Goal: Check status: Check status

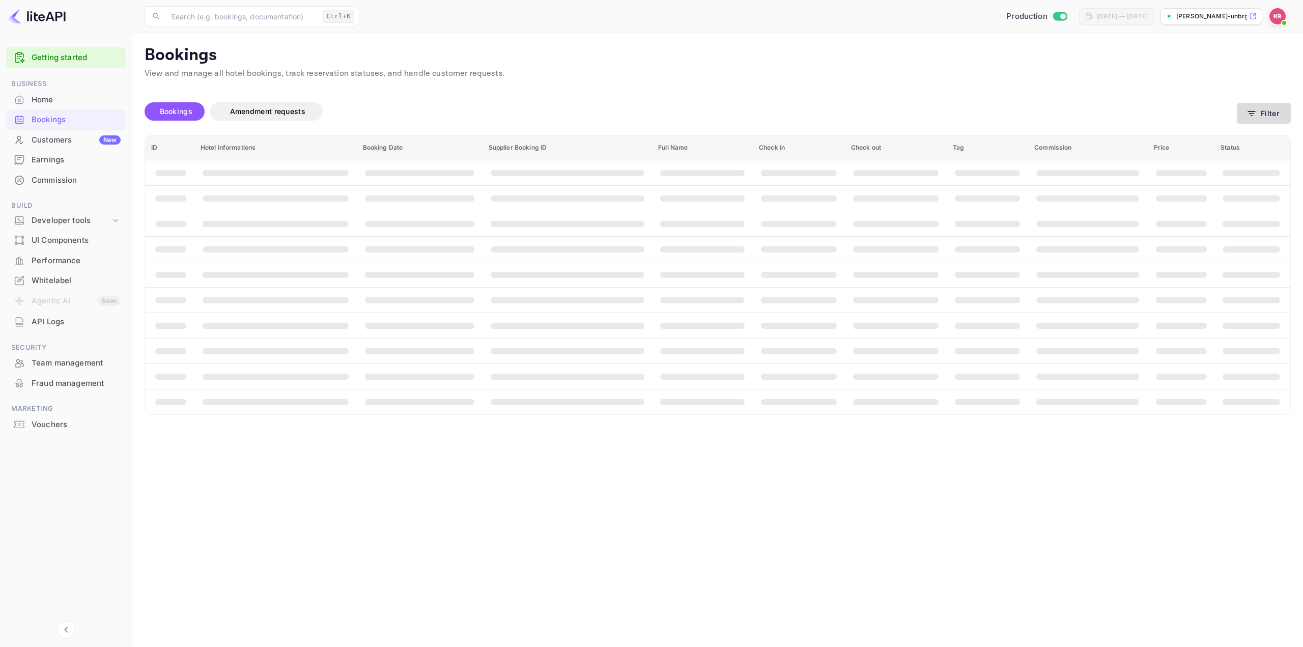
click at [1249, 105] on button "Filter" at bounding box center [1264, 113] width 54 height 21
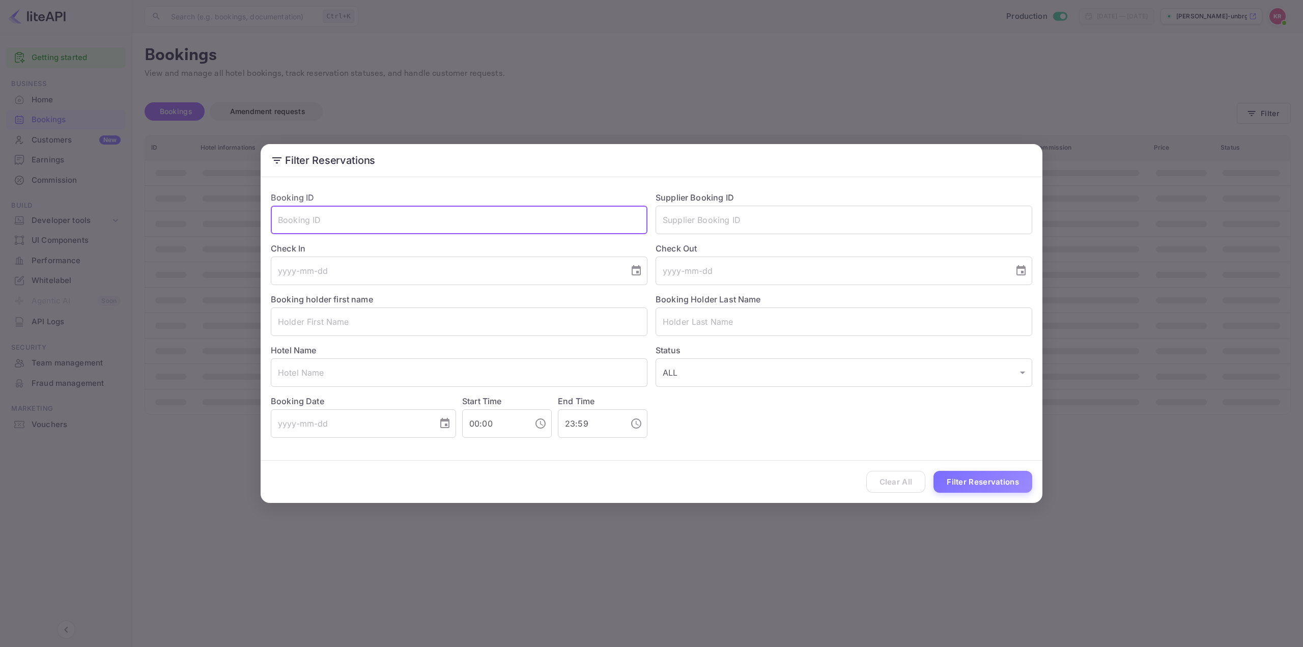
click at [542, 230] on input "text" at bounding box center [459, 220] width 377 height 29
paste input "9137664"
click at [972, 481] on button "Filter Reservations" at bounding box center [982, 482] width 99 height 22
drag, startPoint x: 352, startPoint y: 220, endPoint x: 121, endPoint y: 206, distance: 231.0
click at [144, 212] on div "Filter Reservations Booking ID 9137664 ​ Supplier Booking ID ​ Check In ​ Check…" at bounding box center [651, 323] width 1303 height 647
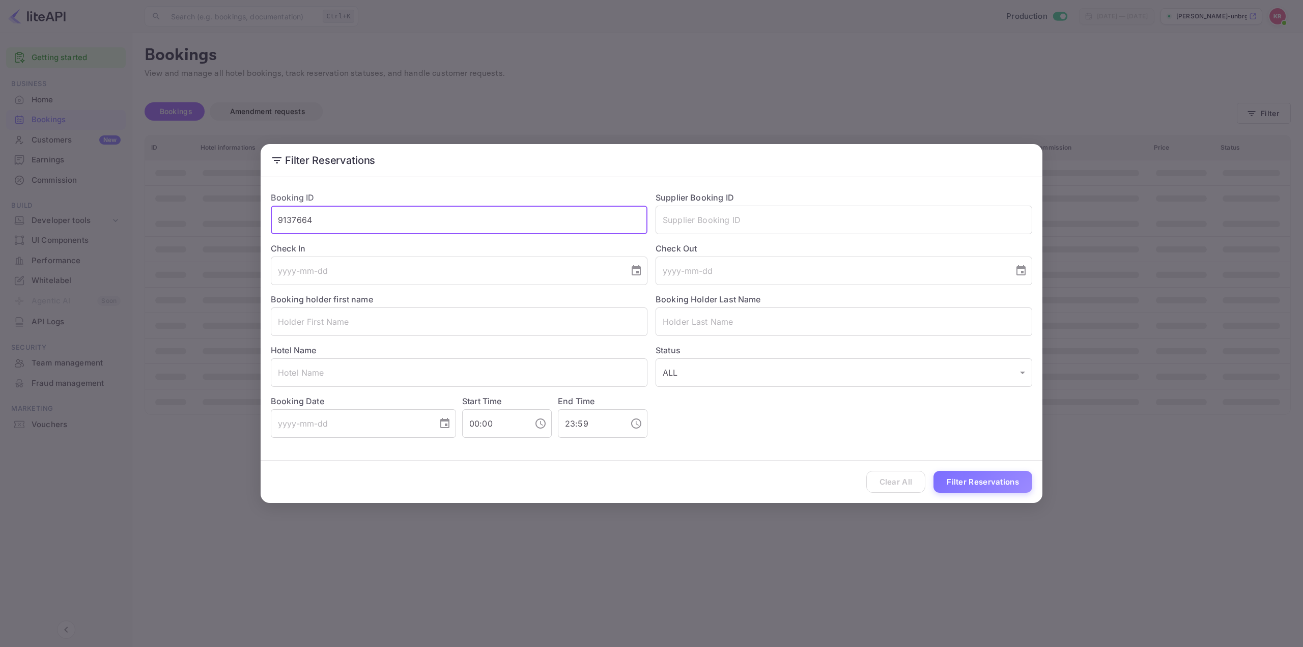
paste input "cHpnX_YFN"
type input "cHpnX_YFN"
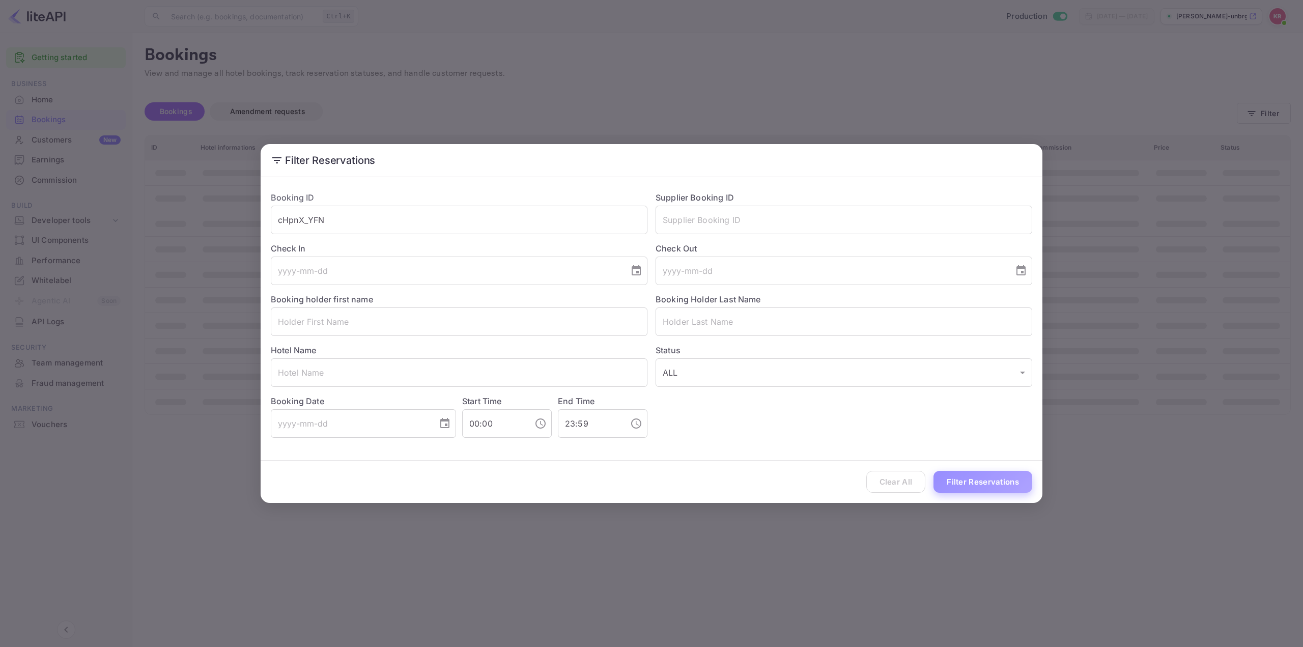
click at [988, 486] on button "Filter Reservations" at bounding box center [982, 482] width 99 height 22
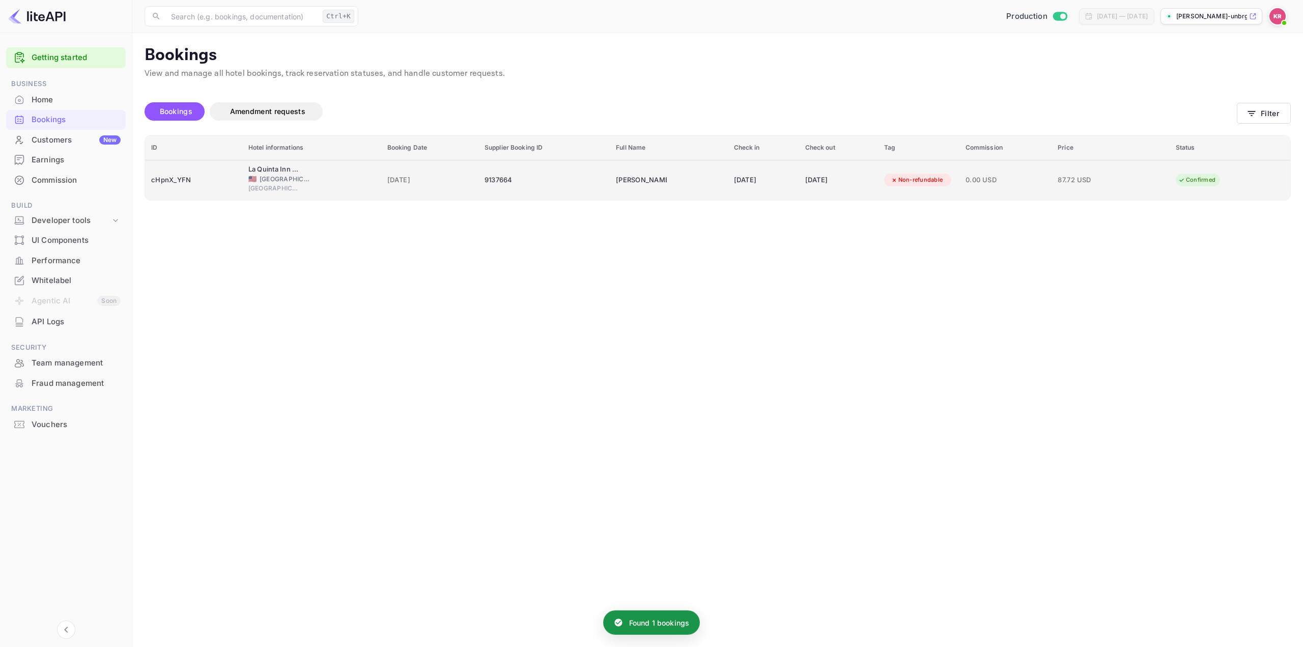
click at [878, 183] on td "[DATE]" at bounding box center [838, 180] width 79 height 40
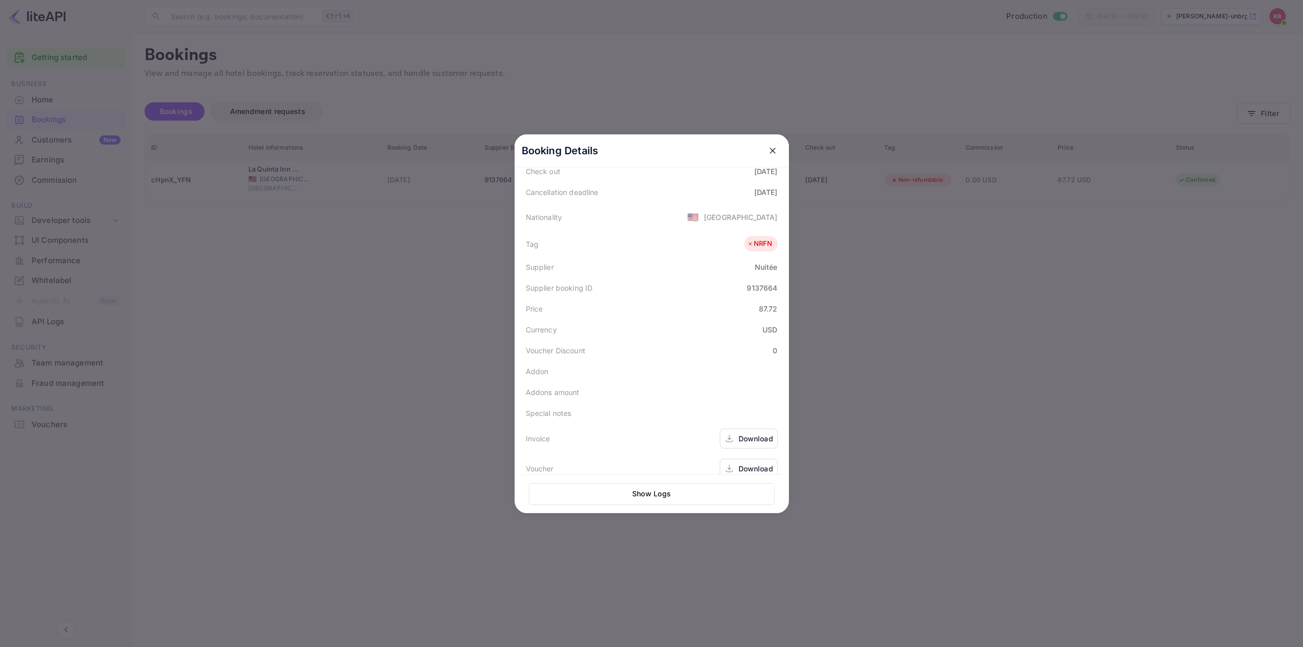
scroll to position [228, 0]
click at [991, 394] on div at bounding box center [651, 323] width 1303 height 647
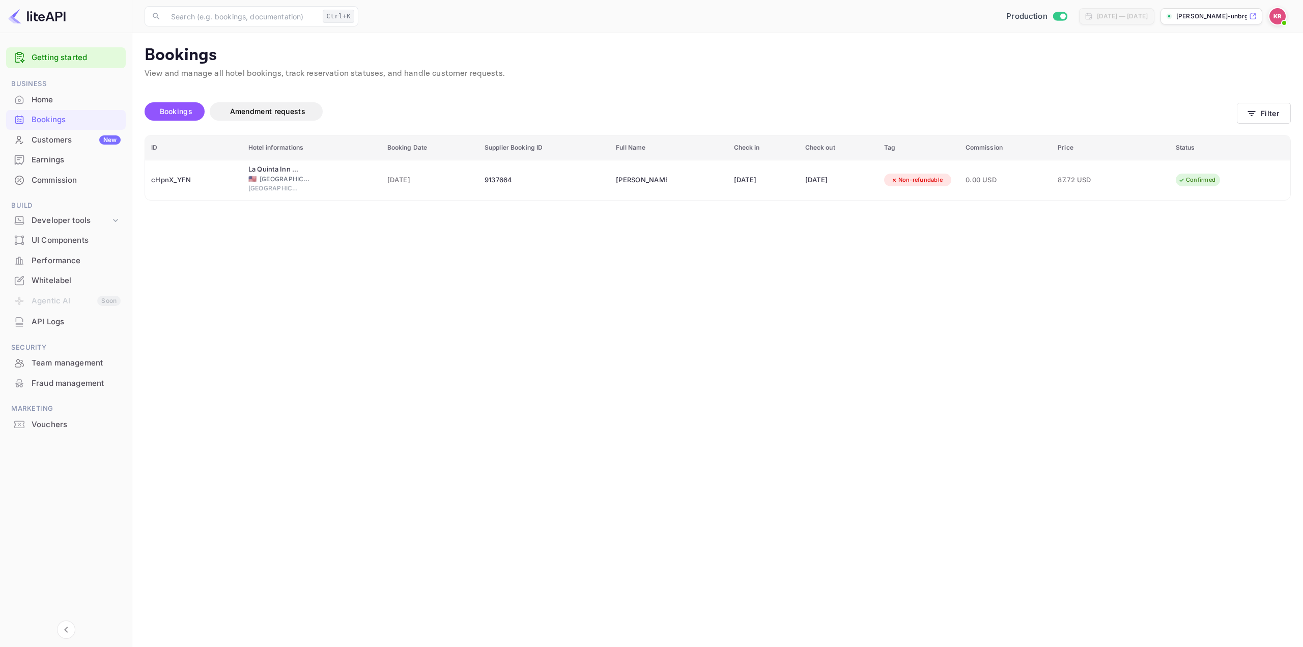
click at [360, 293] on main "Bookings View and manage all hotel bookings, track reservation statuses, and ha…" at bounding box center [717, 340] width 1171 height 614
click at [1248, 110] on icon "button" at bounding box center [1251, 113] width 10 height 10
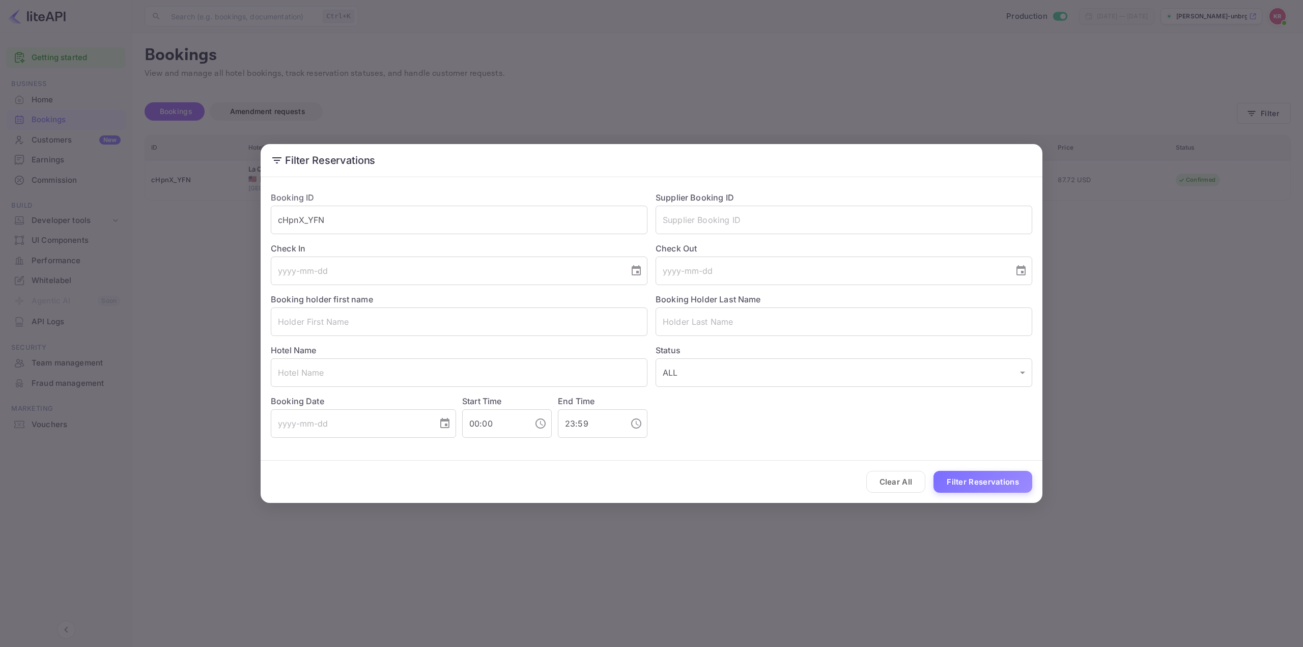
drag, startPoint x: 164, startPoint y: 211, endPoint x: 75, endPoint y: 194, distance: 90.1
click at [81, 196] on div "Filter Reservations Booking ID cHpnX_YFN ​ Supplier Booking ID ​ Check In ​ Che…" at bounding box center [651, 323] width 1303 height 647
paste input "L7a5zY3Q"
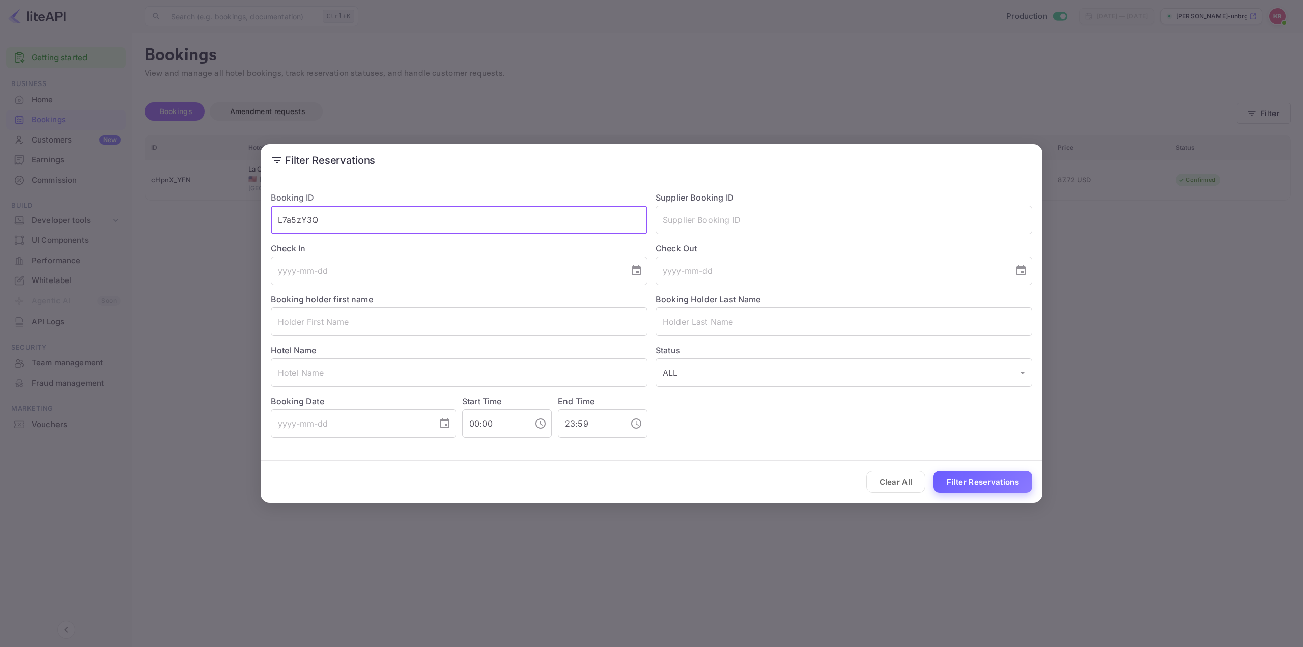
click at [992, 487] on button "Filter Reservations" at bounding box center [982, 482] width 99 height 22
drag, startPoint x: 278, startPoint y: 218, endPoint x: 315, endPoint y: 211, distance: 37.4
click at [278, 219] on input "L7a5zY3Q" at bounding box center [459, 220] width 377 height 29
type input "-L7a5zY3Q"
click at [1003, 485] on button "Filter Reservations" at bounding box center [982, 482] width 99 height 22
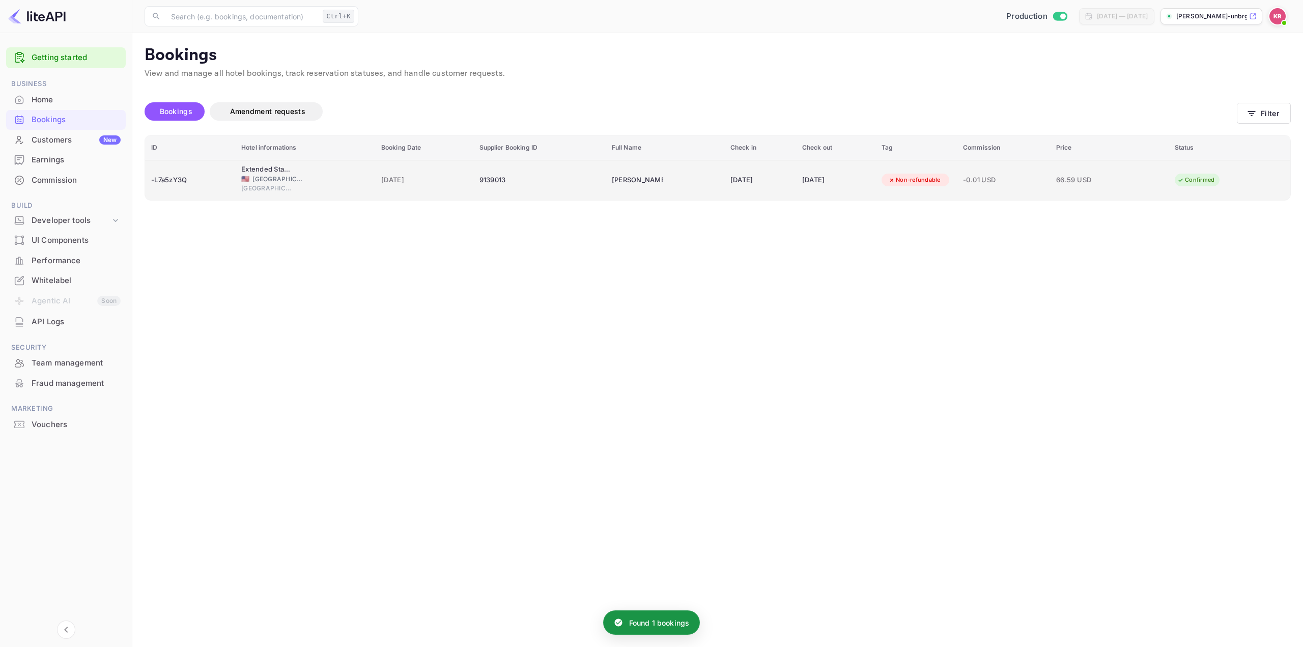
click at [1128, 193] on td "66.59 USD" at bounding box center [1109, 180] width 119 height 40
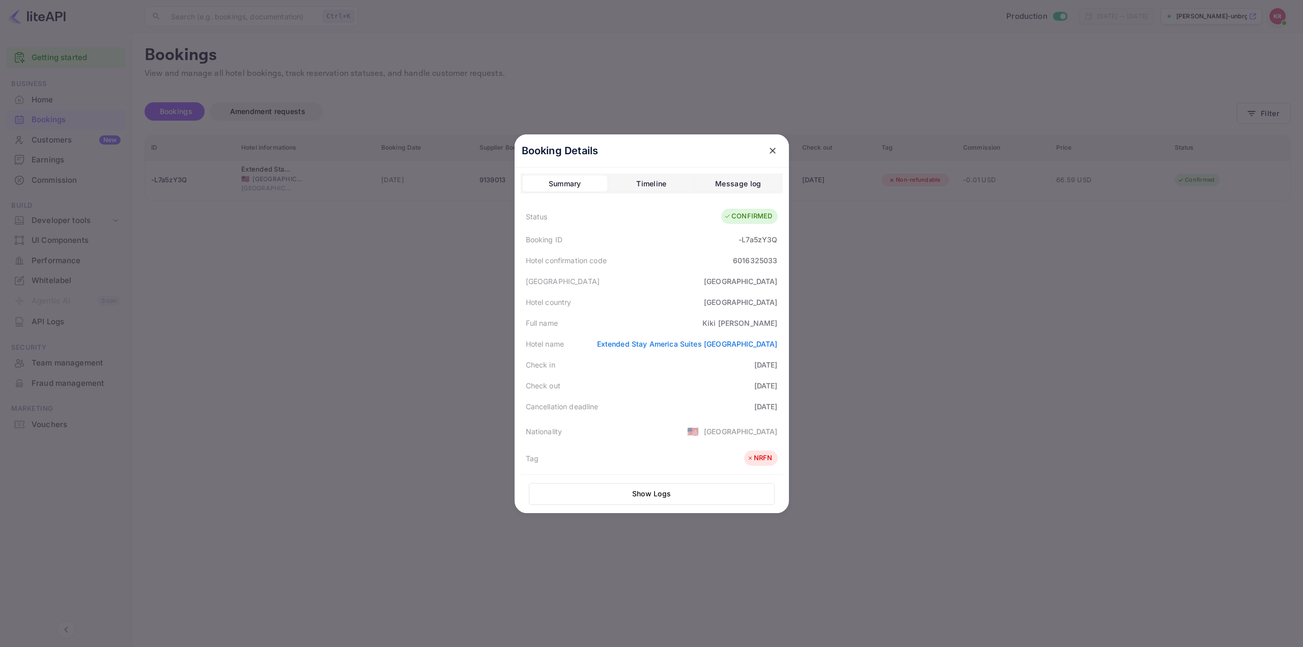
click at [851, 266] on div at bounding box center [651, 323] width 1303 height 647
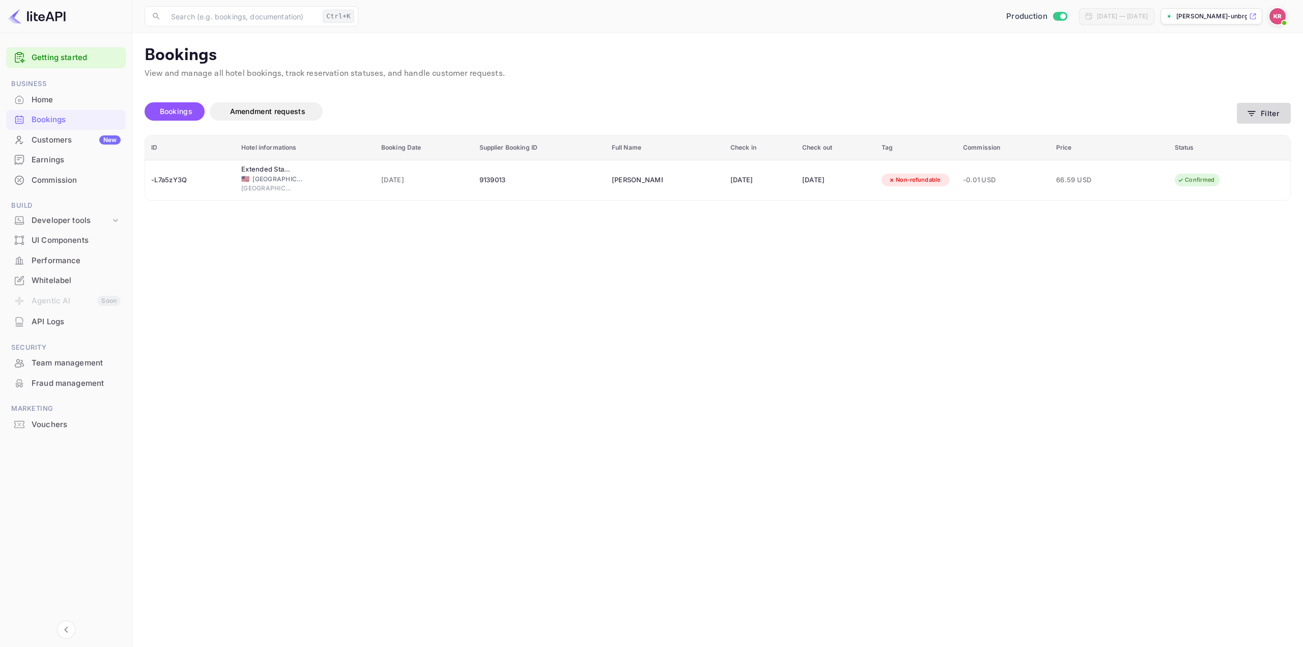
click at [1267, 106] on button "Filter" at bounding box center [1264, 113] width 54 height 21
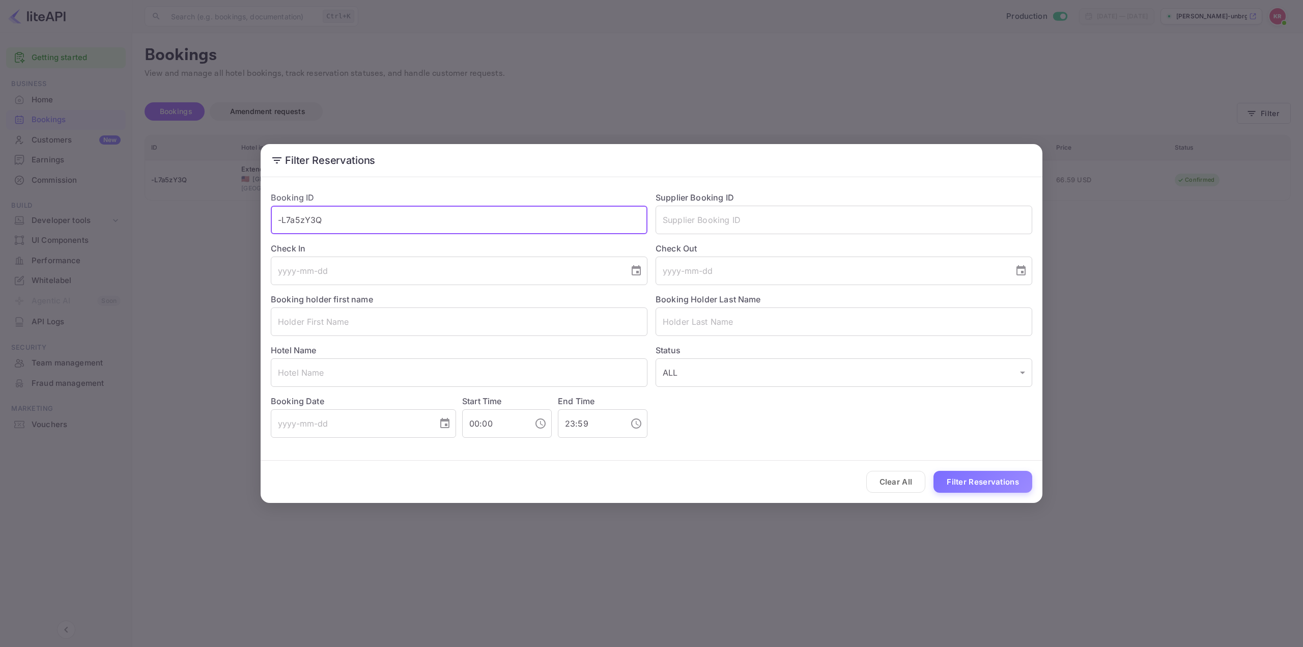
drag, startPoint x: 412, startPoint y: 218, endPoint x: 19, endPoint y: 209, distance: 392.5
click at [0, 210] on div "Filter Reservations Booking ID -L7a5zY3Q ​ Supplier Booking ID ​ Check In ​ Che…" at bounding box center [651, 323] width 1303 height 647
paste input "9czl-d_-p"
type input "9czl-d_-p"
click at [994, 489] on button "Filter Reservations" at bounding box center [982, 482] width 99 height 22
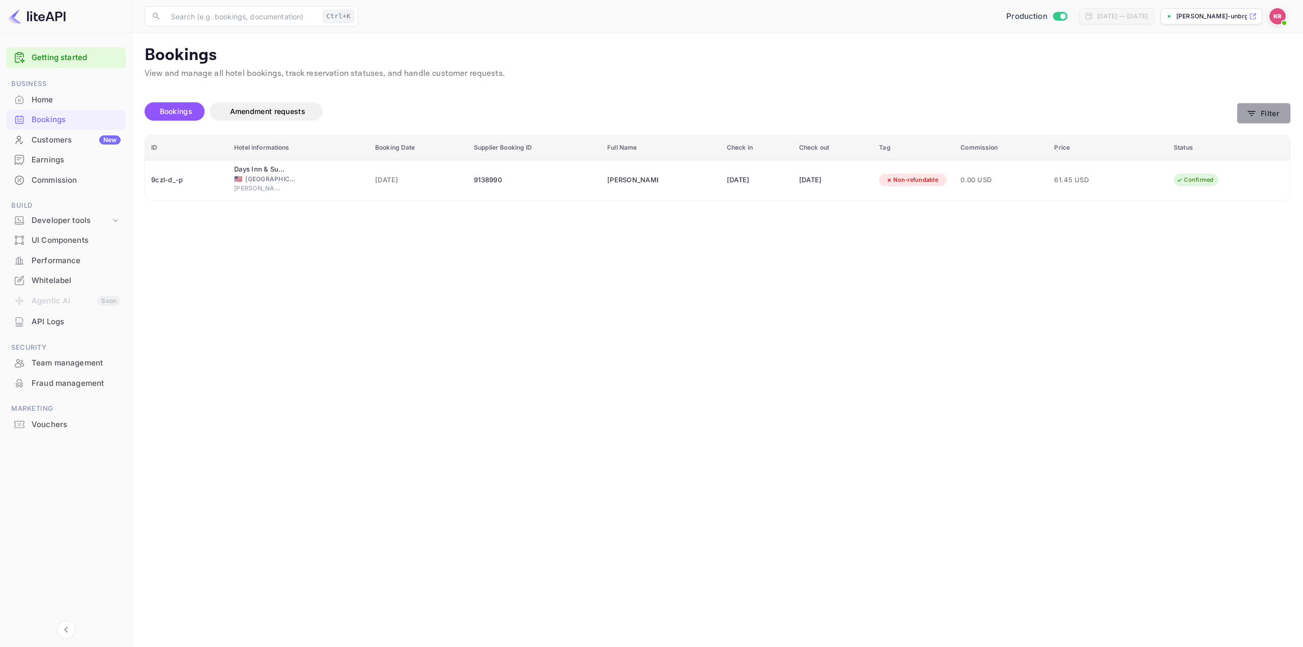
click at [1248, 118] on icon "button" at bounding box center [1251, 113] width 10 height 10
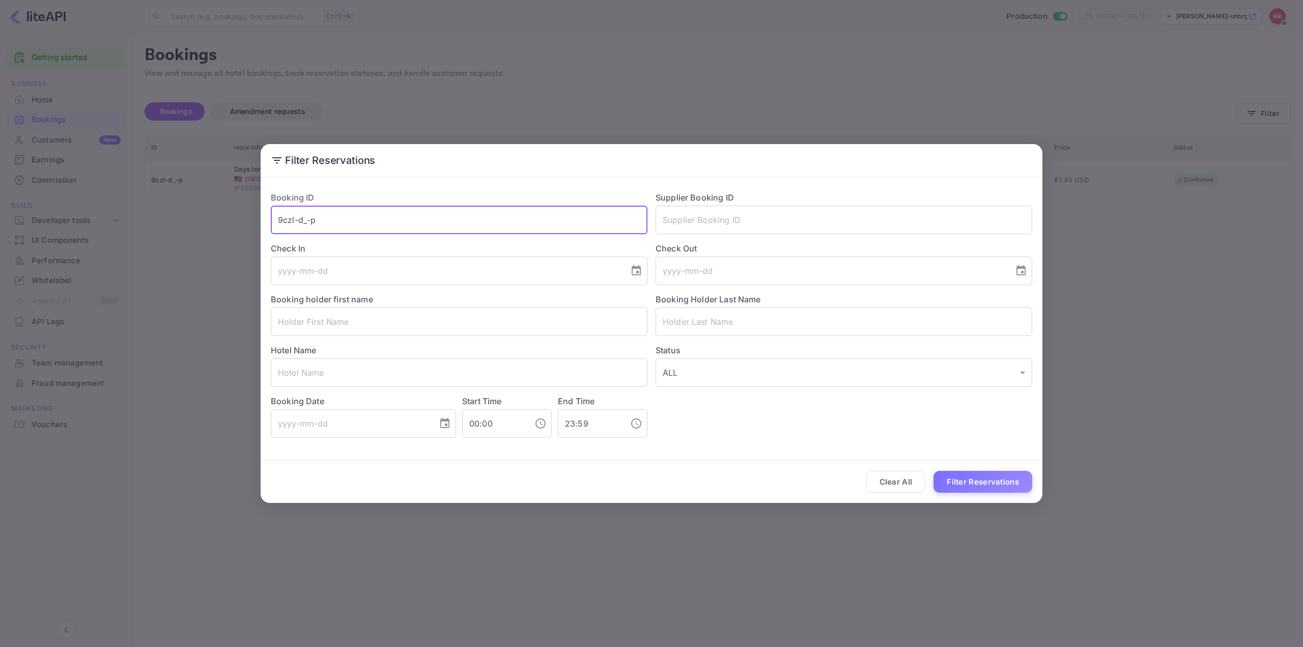
drag, startPoint x: 385, startPoint y: 225, endPoint x: 59, endPoint y: 232, distance: 326.3
click at [66, 236] on div "Filter Reservations Booking ID 9czl-d_-p ​ Supplier Booking ID ​ Check In ​ Che…" at bounding box center [651, 323] width 1303 height 647
paste input "fxfqwHmxx"
type input "fxfqwHmxx"
click at [974, 484] on button "Filter Reservations" at bounding box center [982, 482] width 99 height 22
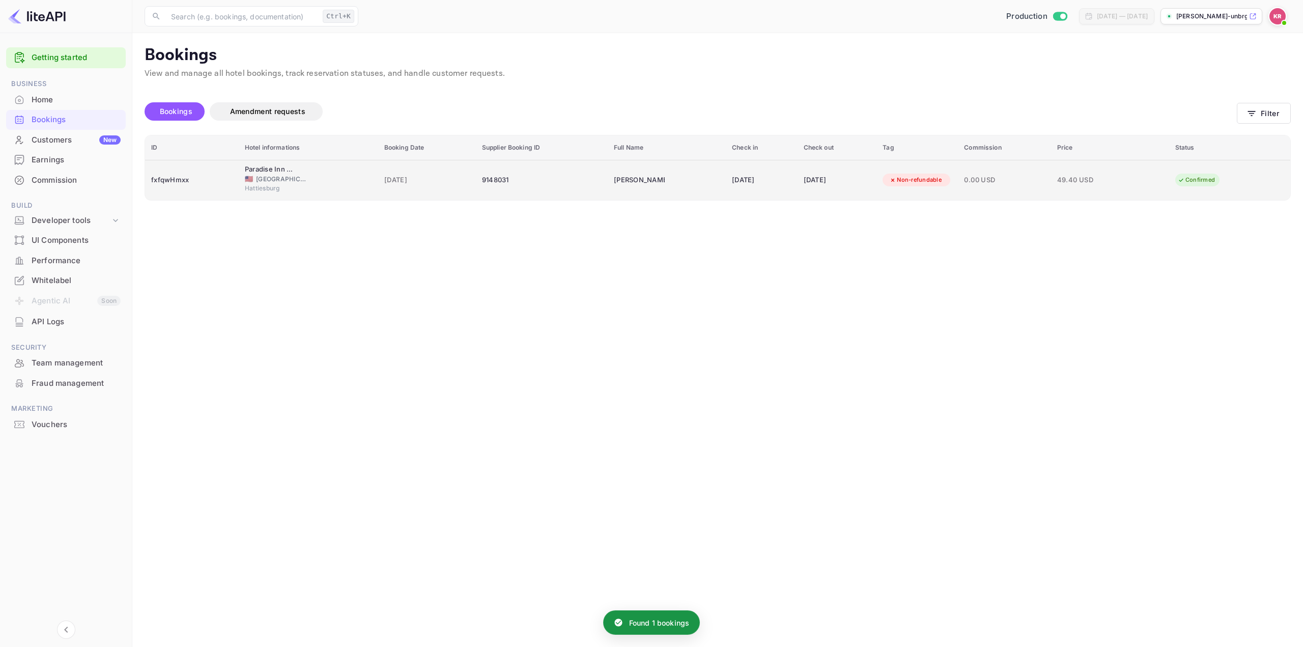
click at [851, 186] on div "[DATE]" at bounding box center [837, 180] width 67 height 16
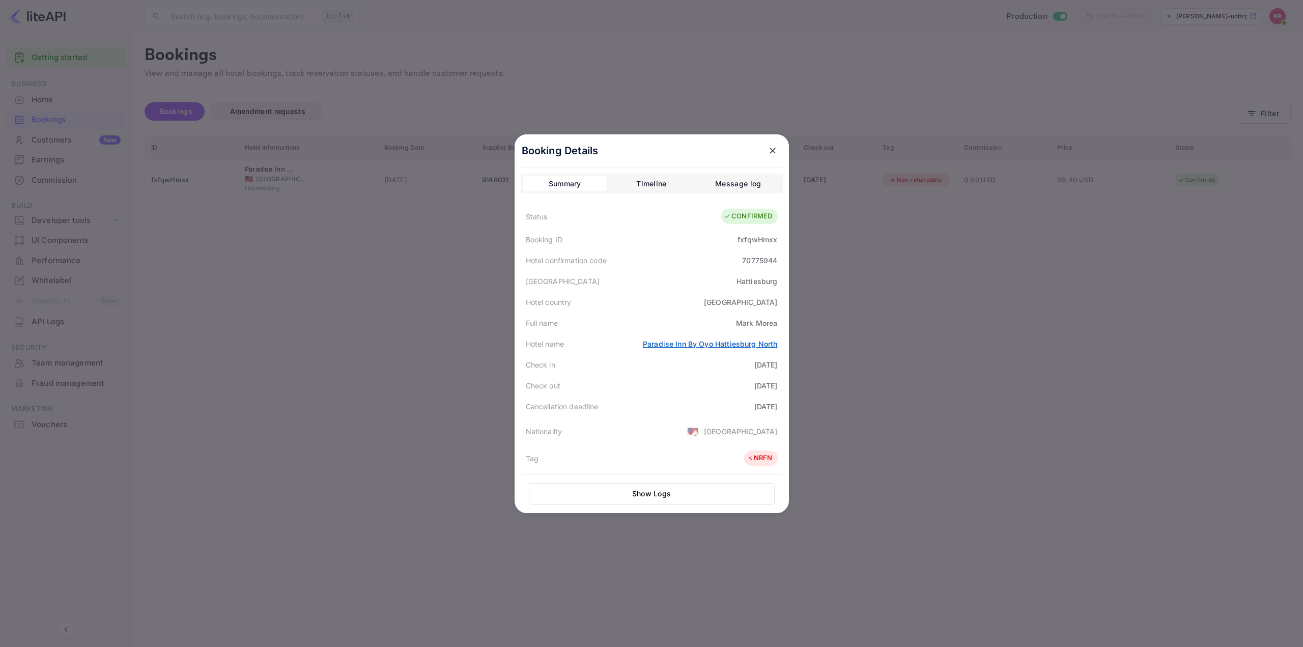
click at [718, 344] on link "Paradise Inn By Oyo Hattiesburg North" at bounding box center [710, 343] width 135 height 9
click at [770, 150] on icon "close" at bounding box center [773, 151] width 6 height 6
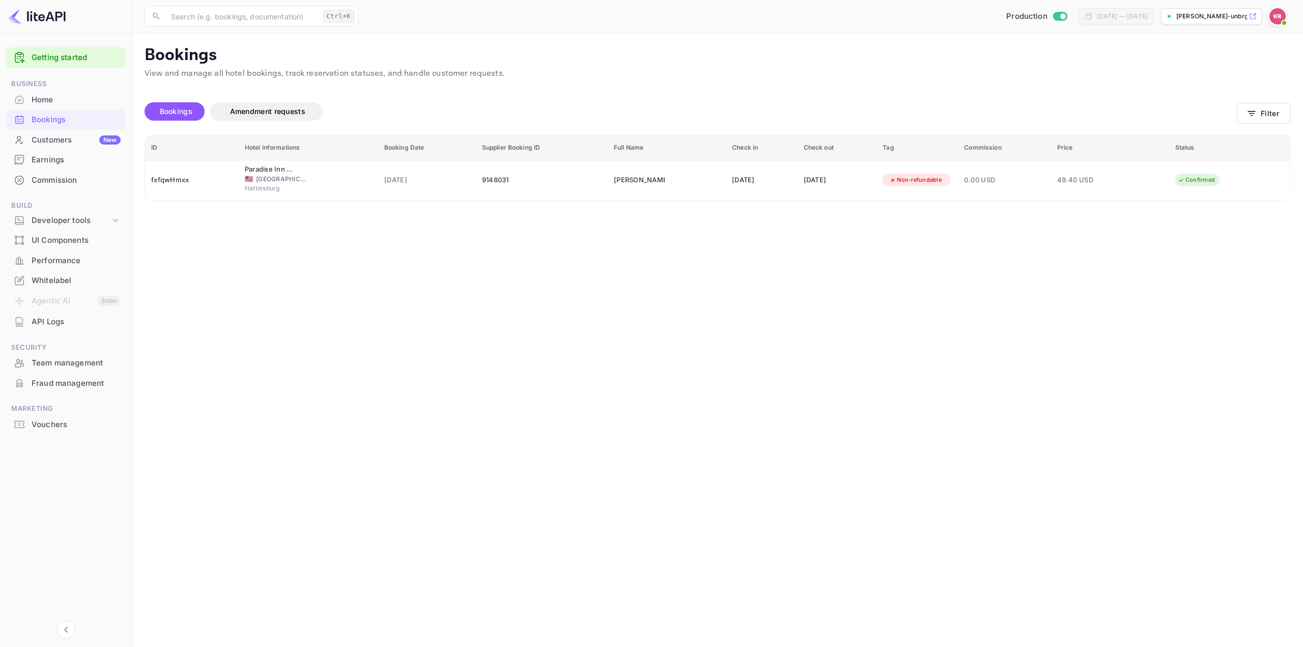
click at [563, 262] on main "Bookings View and manage all hotel bookings, track reservation statuses, and ha…" at bounding box center [717, 340] width 1171 height 614
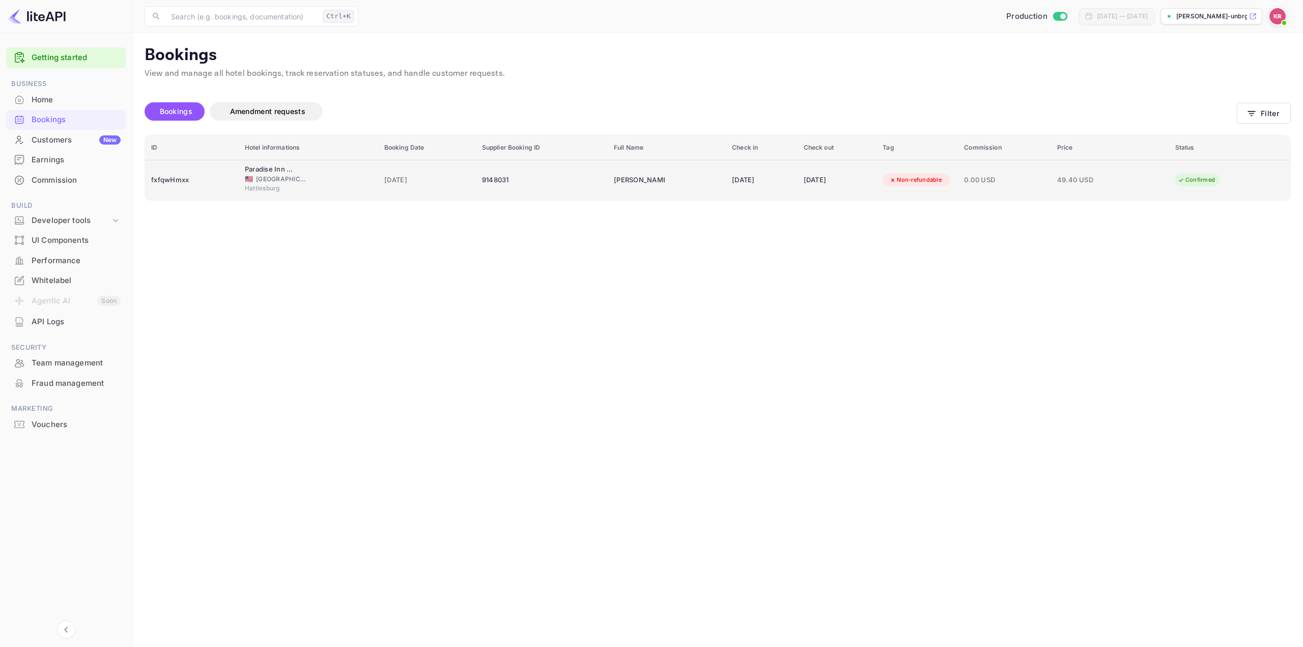
click at [773, 172] on div "[DATE]" at bounding box center [762, 180] width 60 height 16
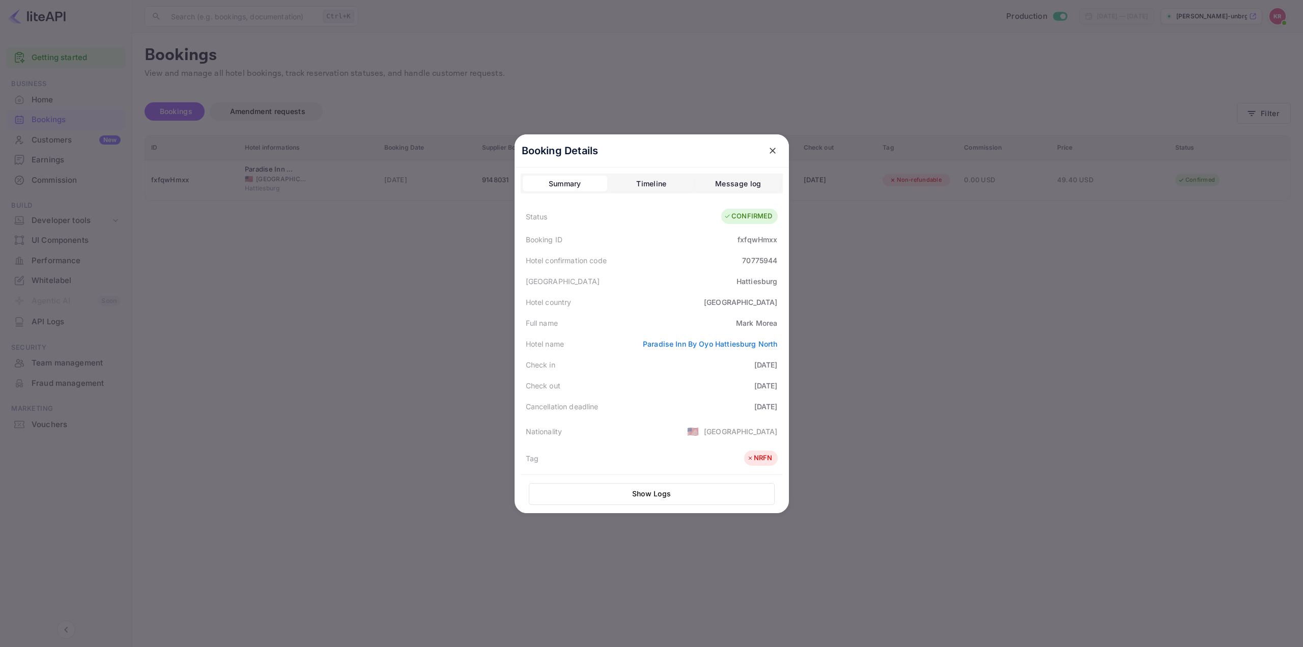
click at [755, 240] on div "fxfqwHmxx" at bounding box center [757, 239] width 40 height 11
copy div "fxfqwHmxx"
